Goal: Find specific page/section: Find specific page/section

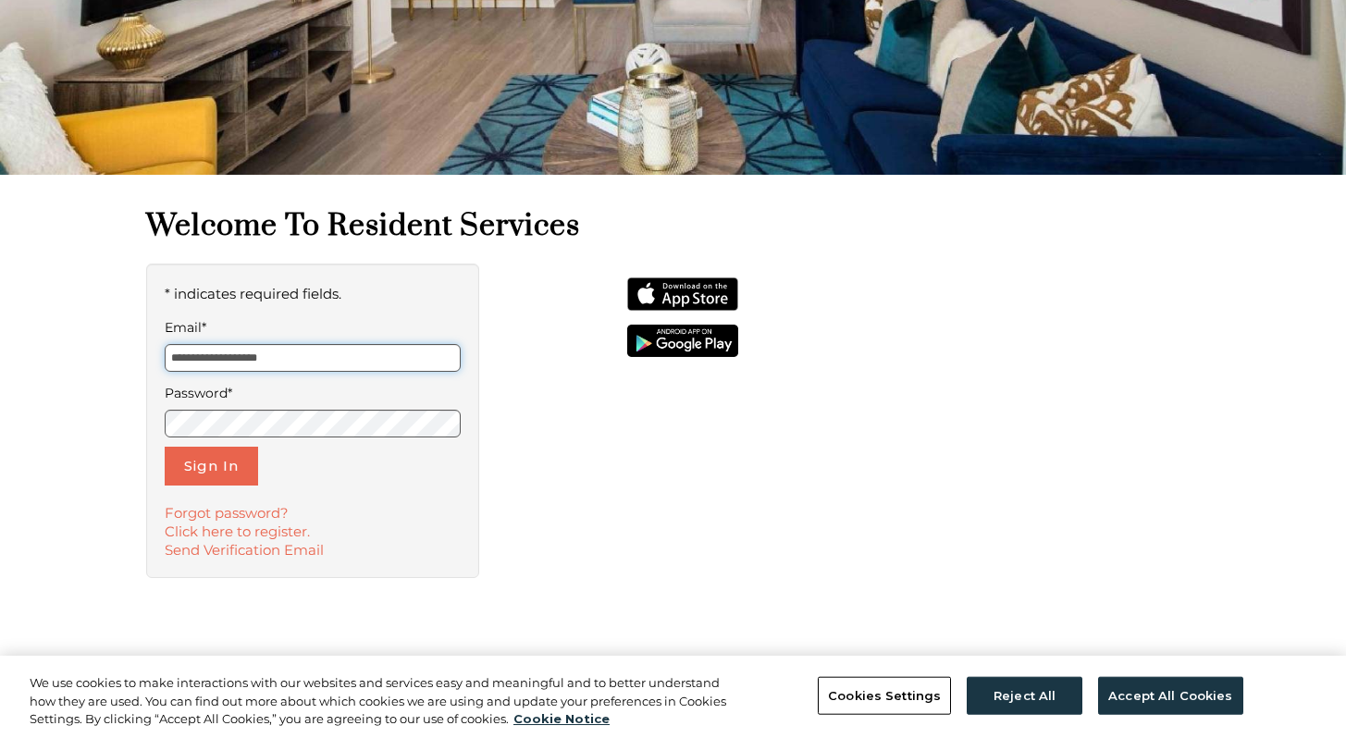
scroll to position [427, 0]
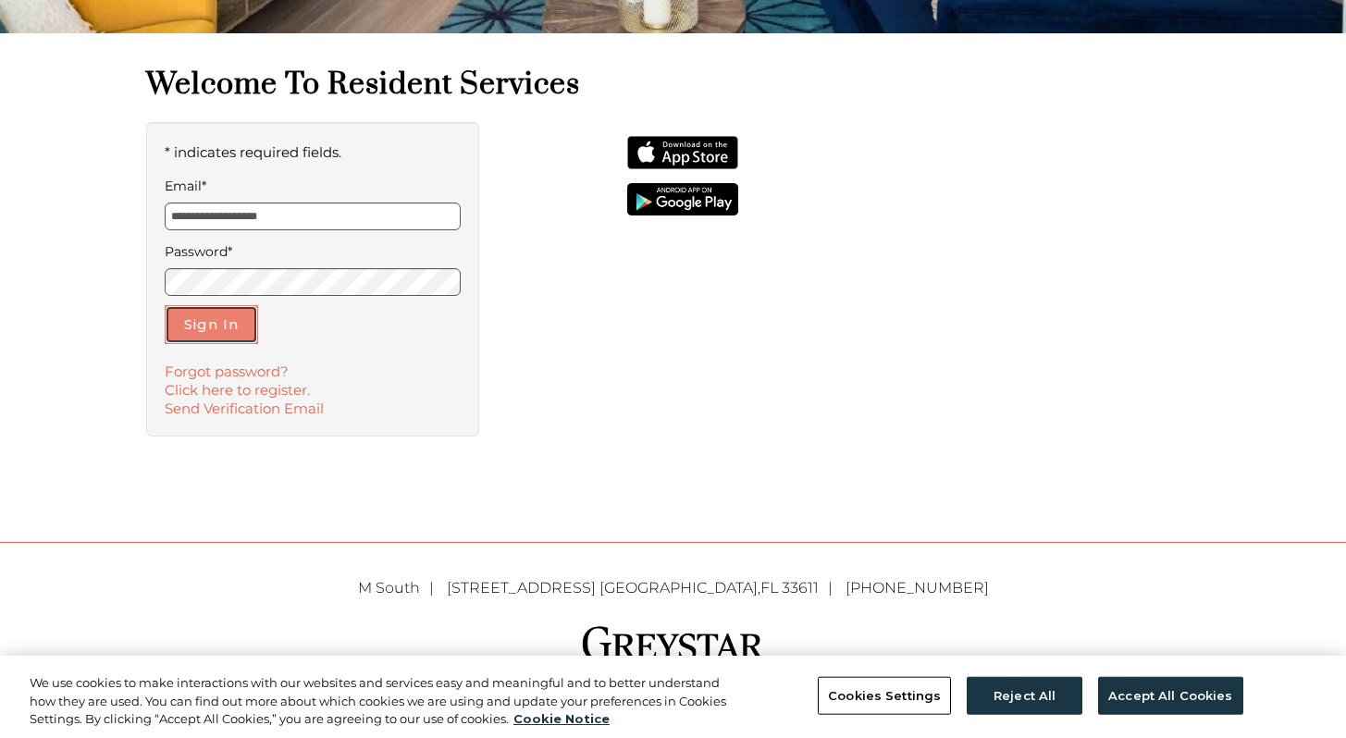
click at [227, 340] on button "Sign In" at bounding box center [211, 324] width 93 height 39
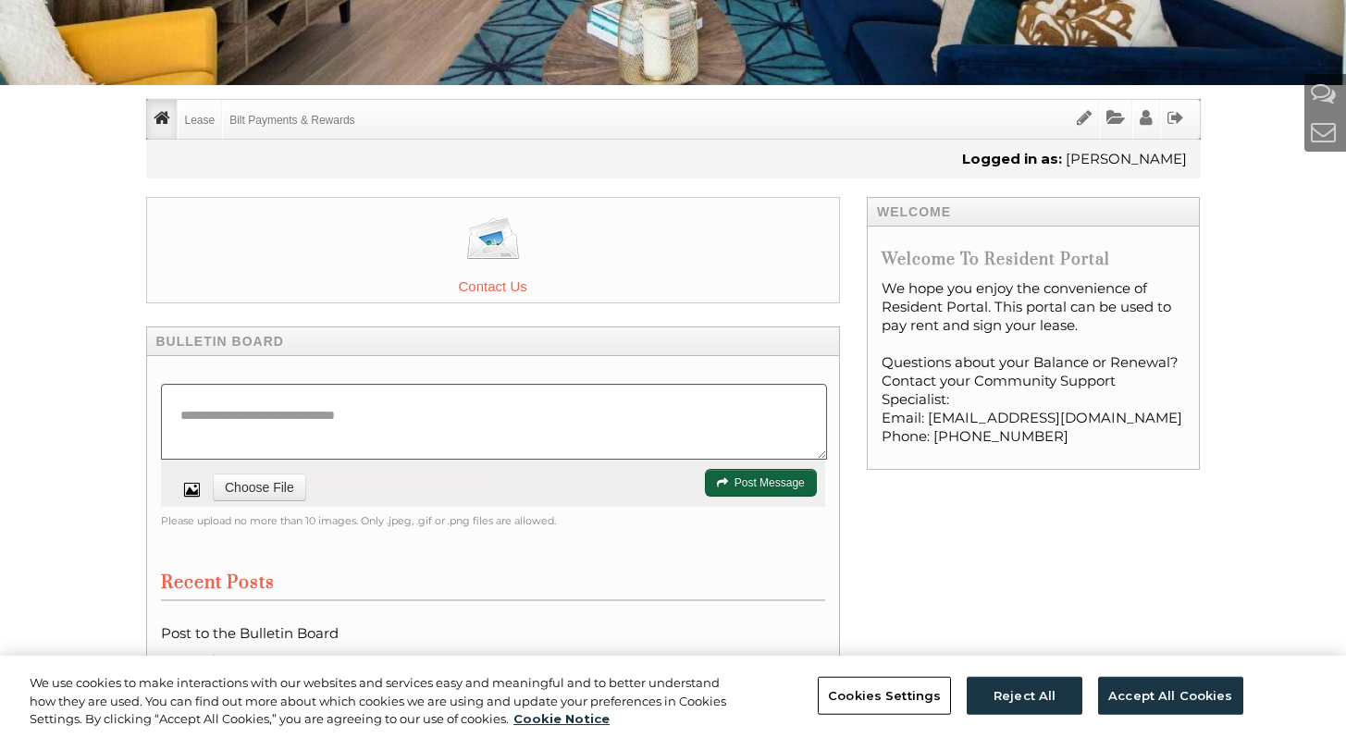
scroll to position [373, 0]
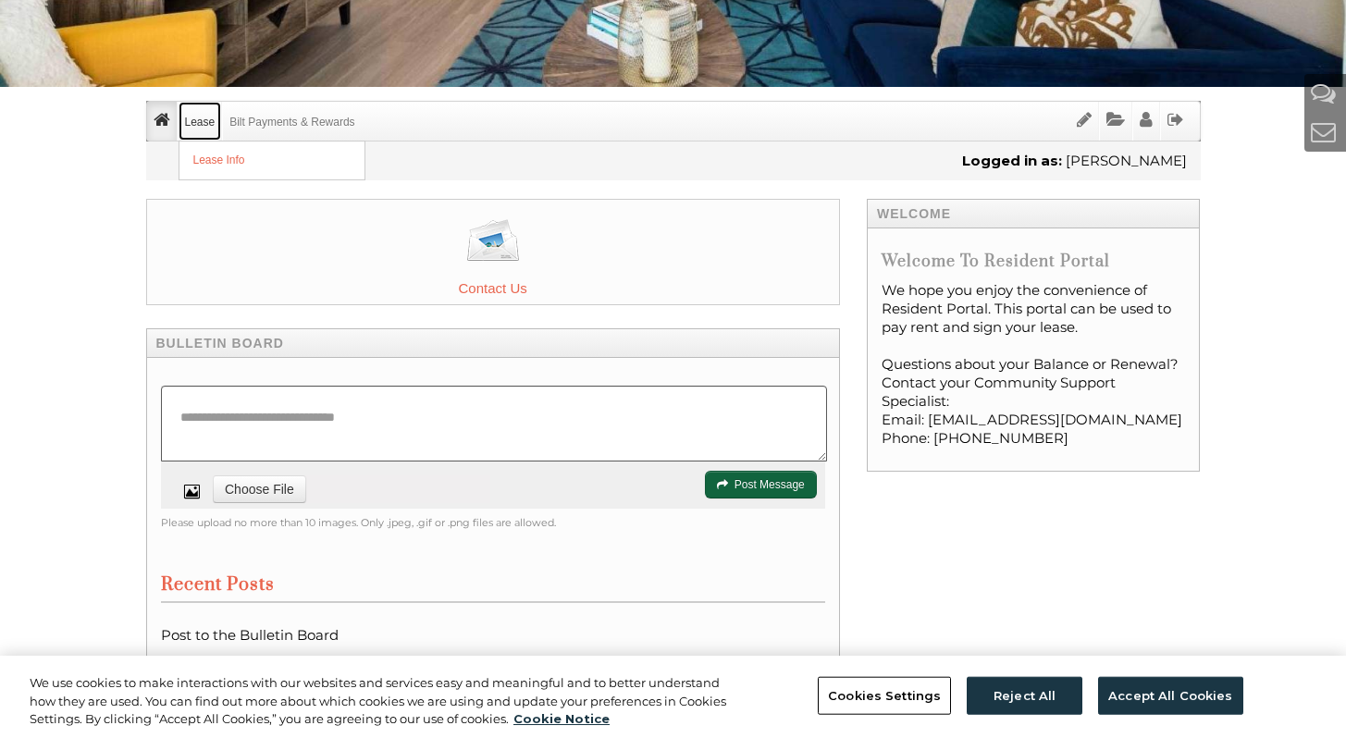
click at [201, 116] on link "Lease" at bounding box center [200, 121] width 43 height 39
click at [224, 163] on link "Lease Info" at bounding box center [271, 161] width 185 height 38
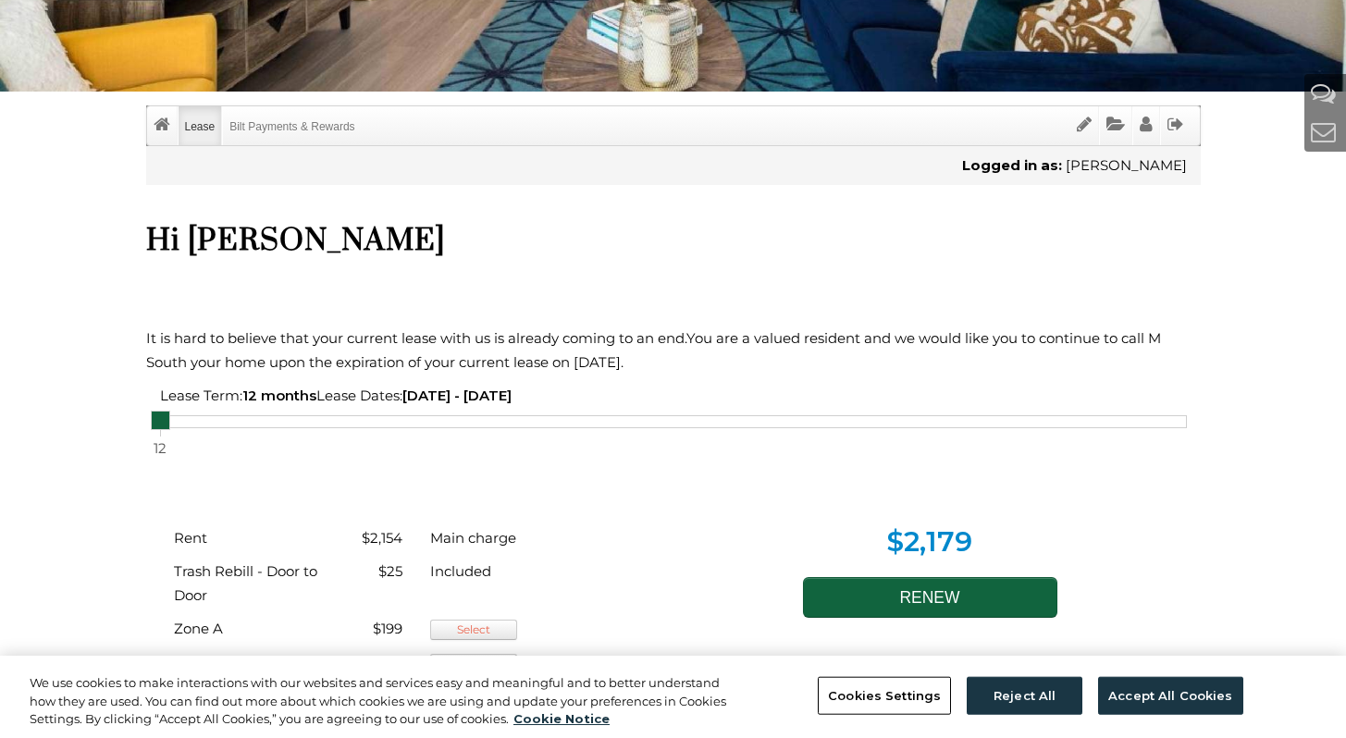
scroll to position [396, 0]
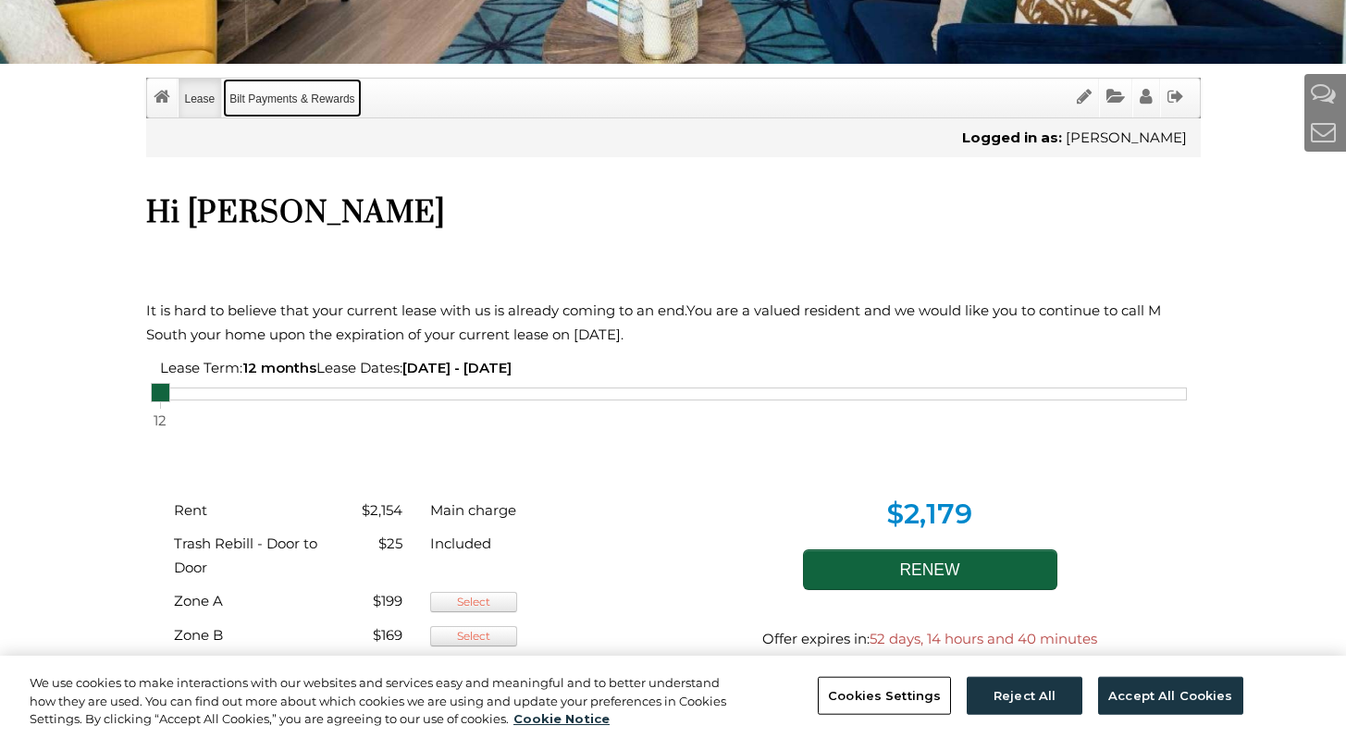
click at [285, 92] on link "Bilt Payments & Rewards" at bounding box center [292, 98] width 138 height 39
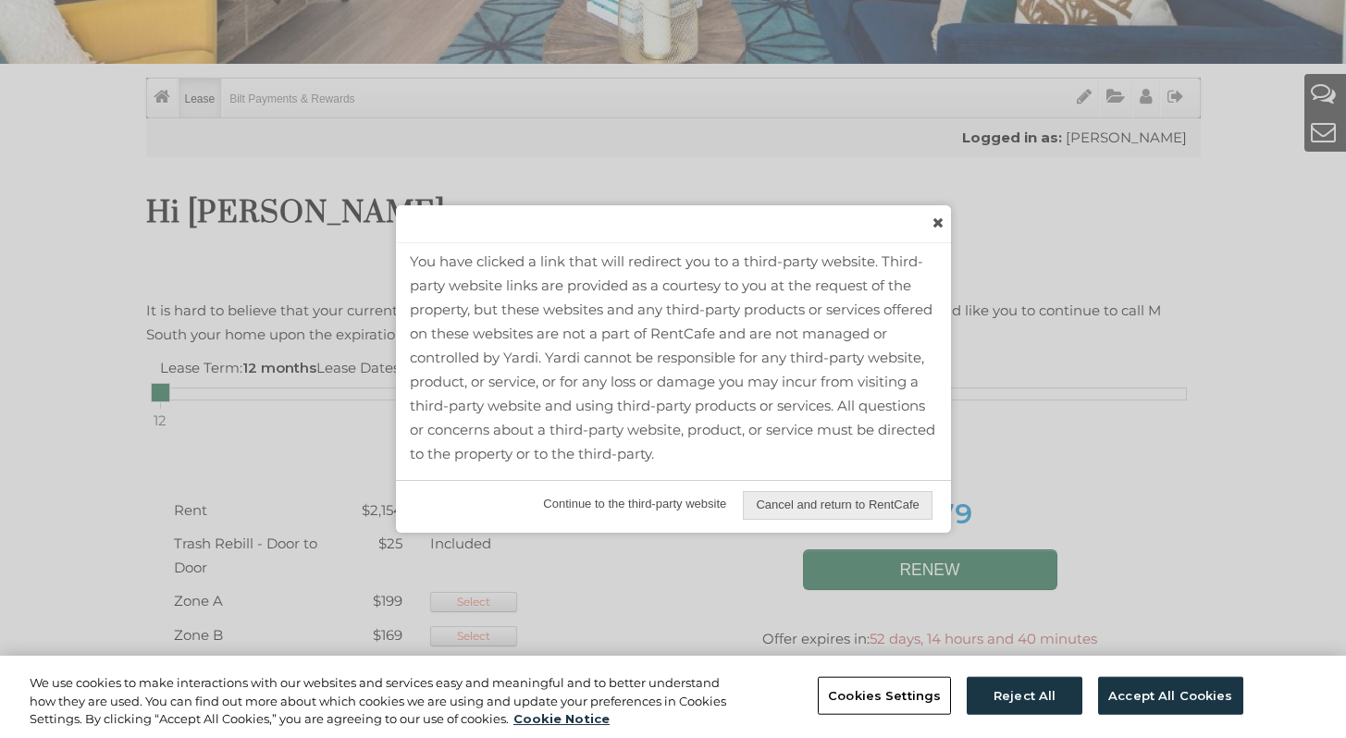
click at [695, 501] on span "Continue to the third-party website" at bounding box center [634, 504] width 207 height 27
